Goal: Find specific page/section

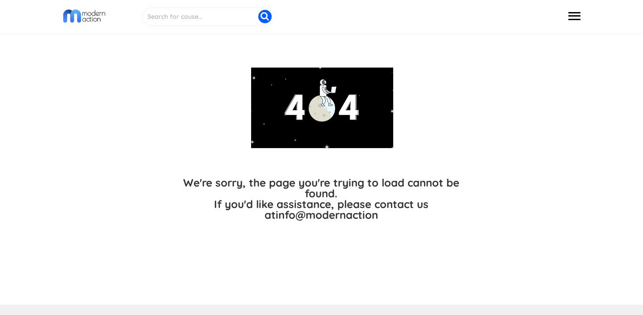
drag, startPoint x: 575, startPoint y: 15, endPoint x: 576, endPoint y: 25, distance: 10.3
click at [575, 15] on button at bounding box center [575, 16] width 16 height 17
click at [574, 15] on button at bounding box center [575, 16] width 16 height 17
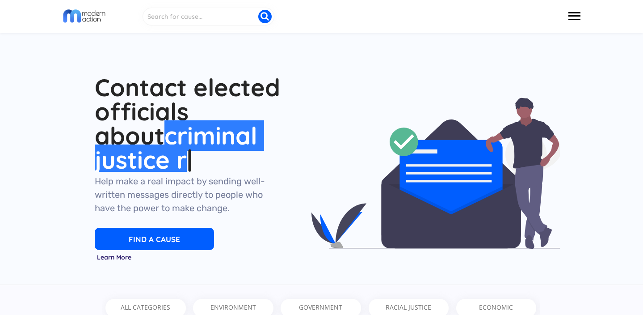
click at [181, 251] on div "Contact elected officials about environmental issues Contact elected officials …" at bounding box center [190, 173] width 219 height 197
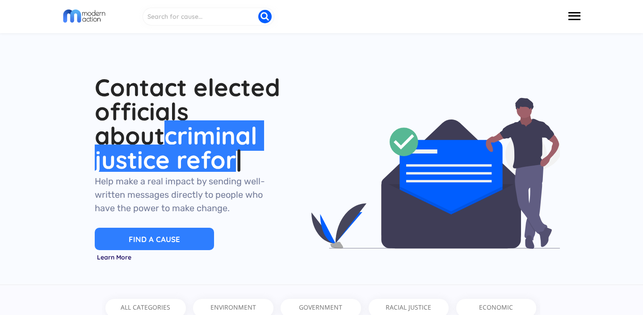
click at [186, 237] on button "FIND A CAUSE" at bounding box center [154, 239] width 119 height 22
